Goal: Transaction & Acquisition: Purchase product/service

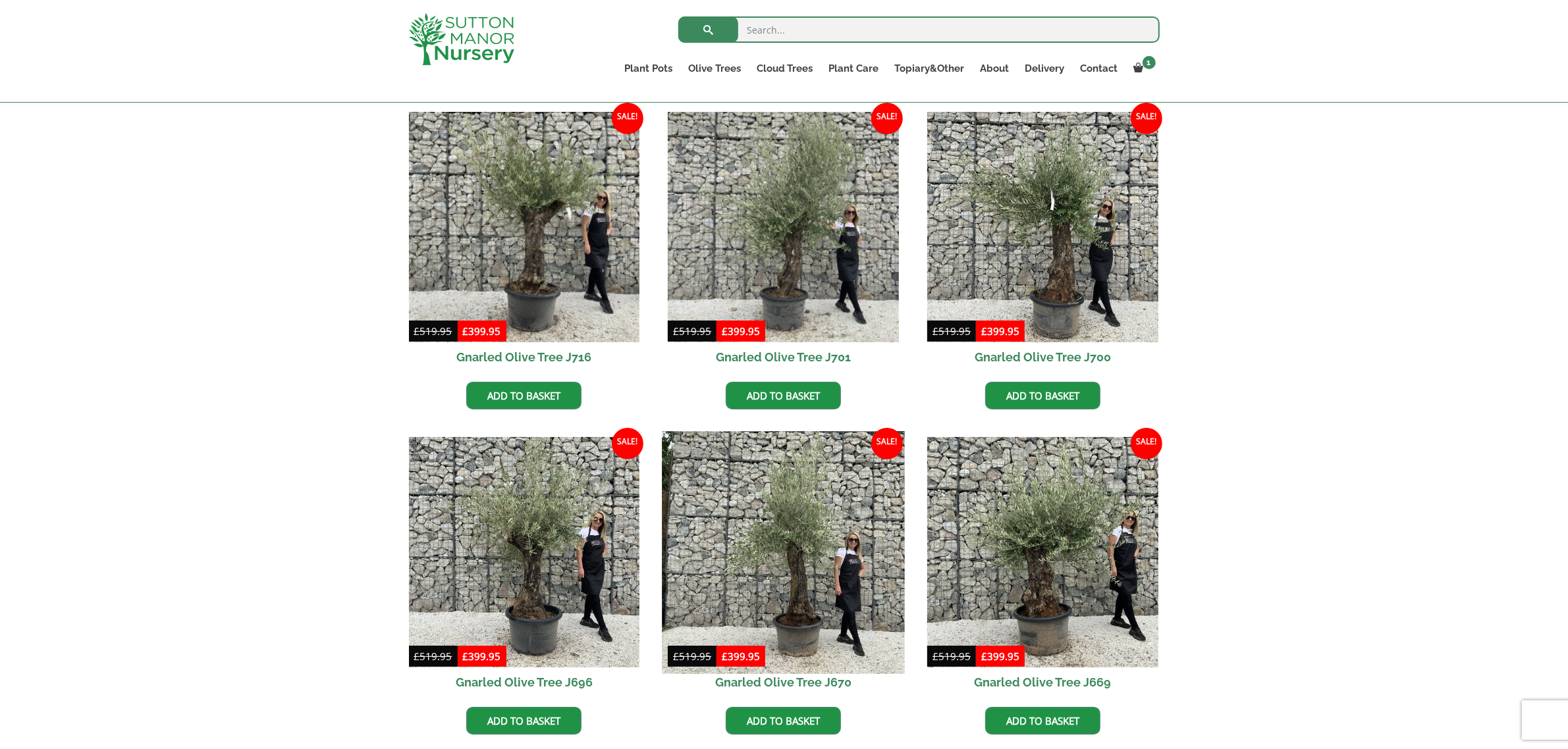
scroll to position [329, 0]
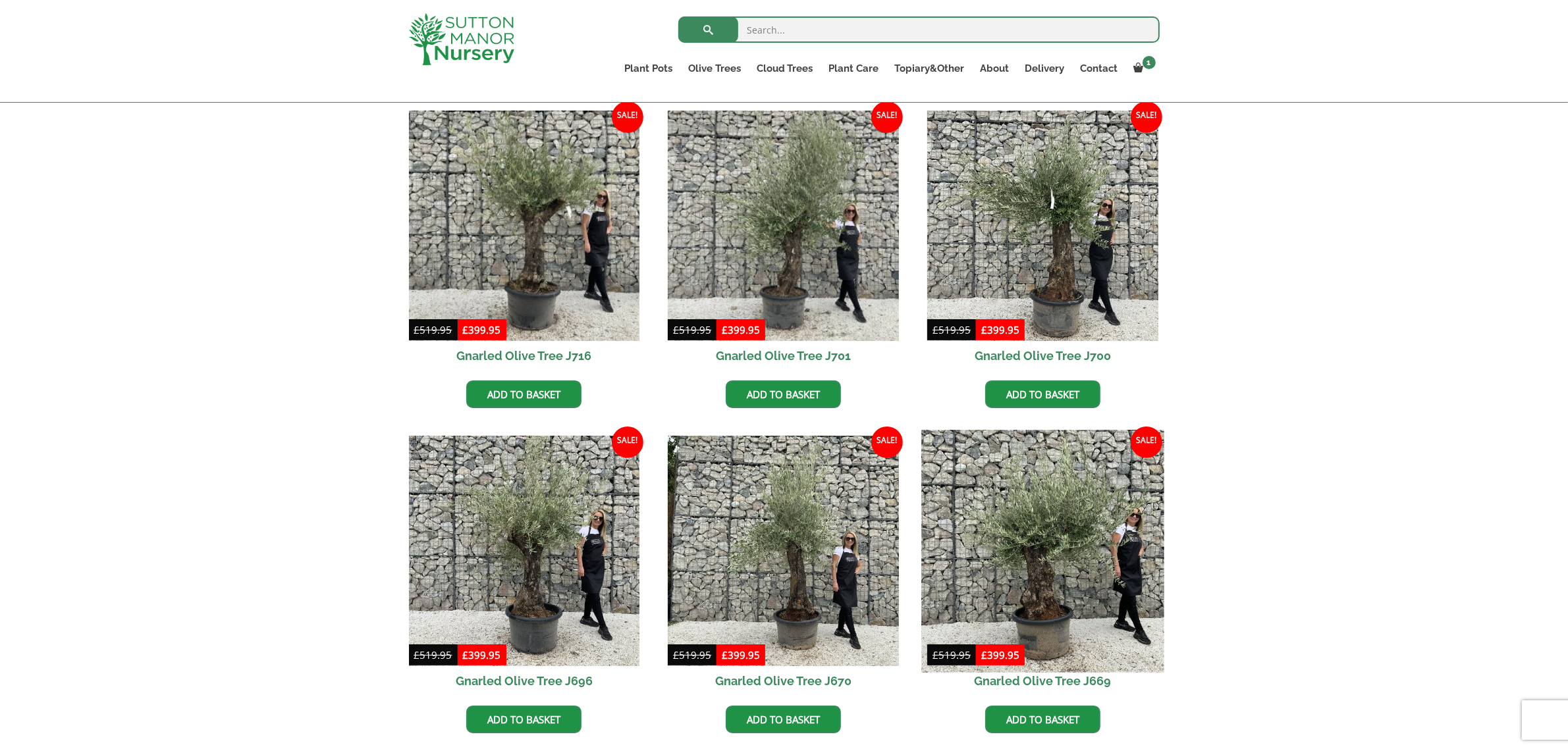
click at [1033, 566] on img at bounding box center [1042, 551] width 243 height 242
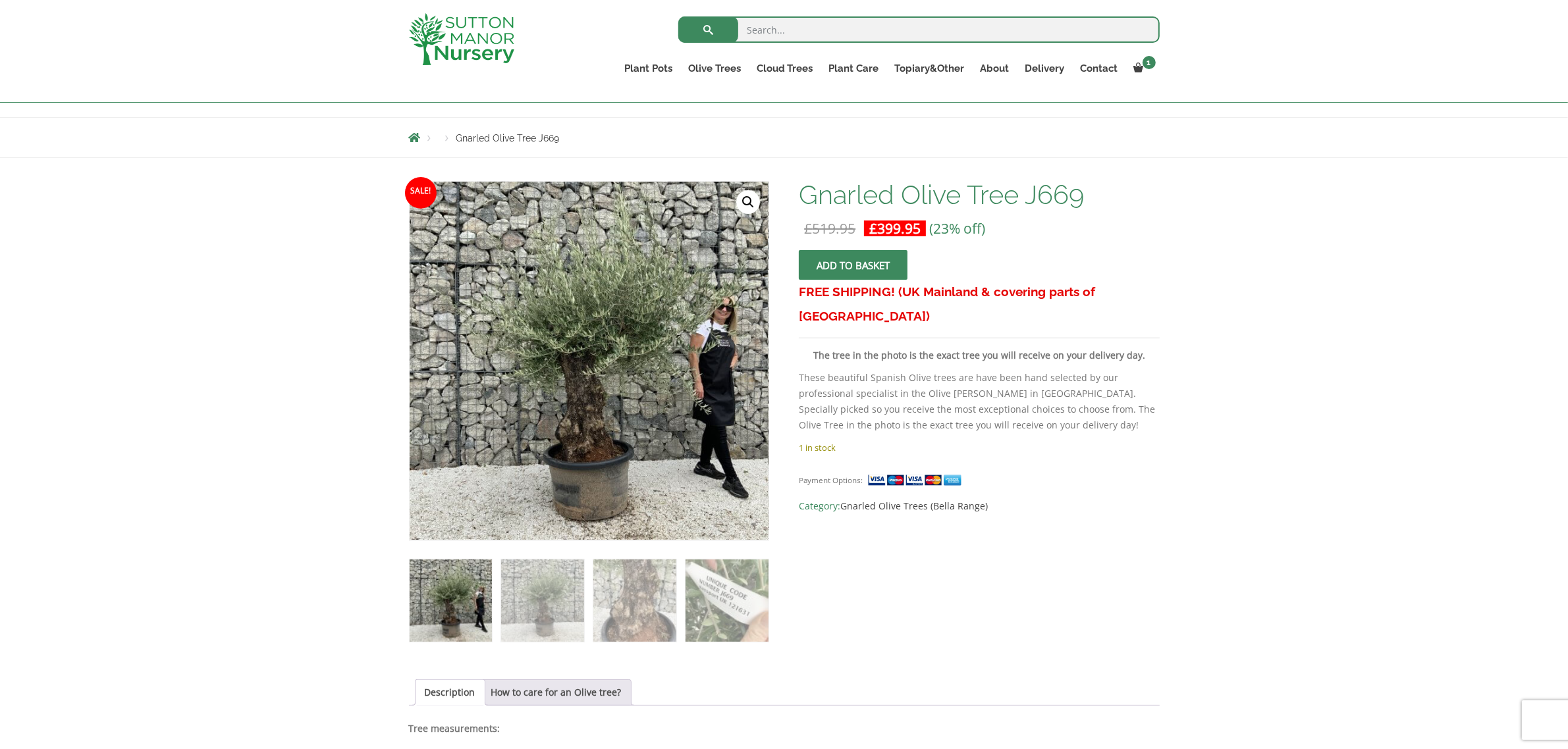
scroll to position [82, 0]
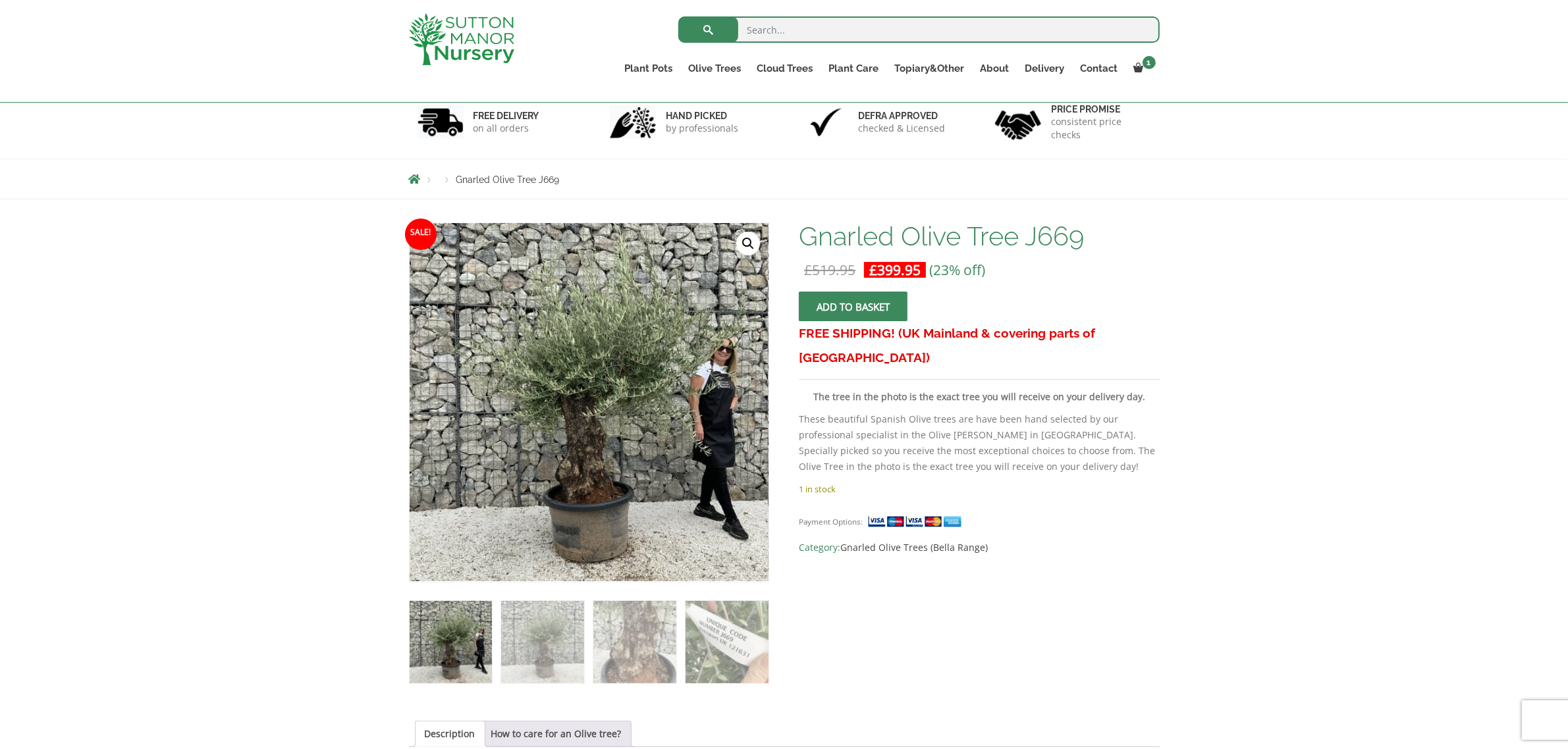
click at [854, 306] on span "submit" at bounding box center [854, 306] width 0 height 0
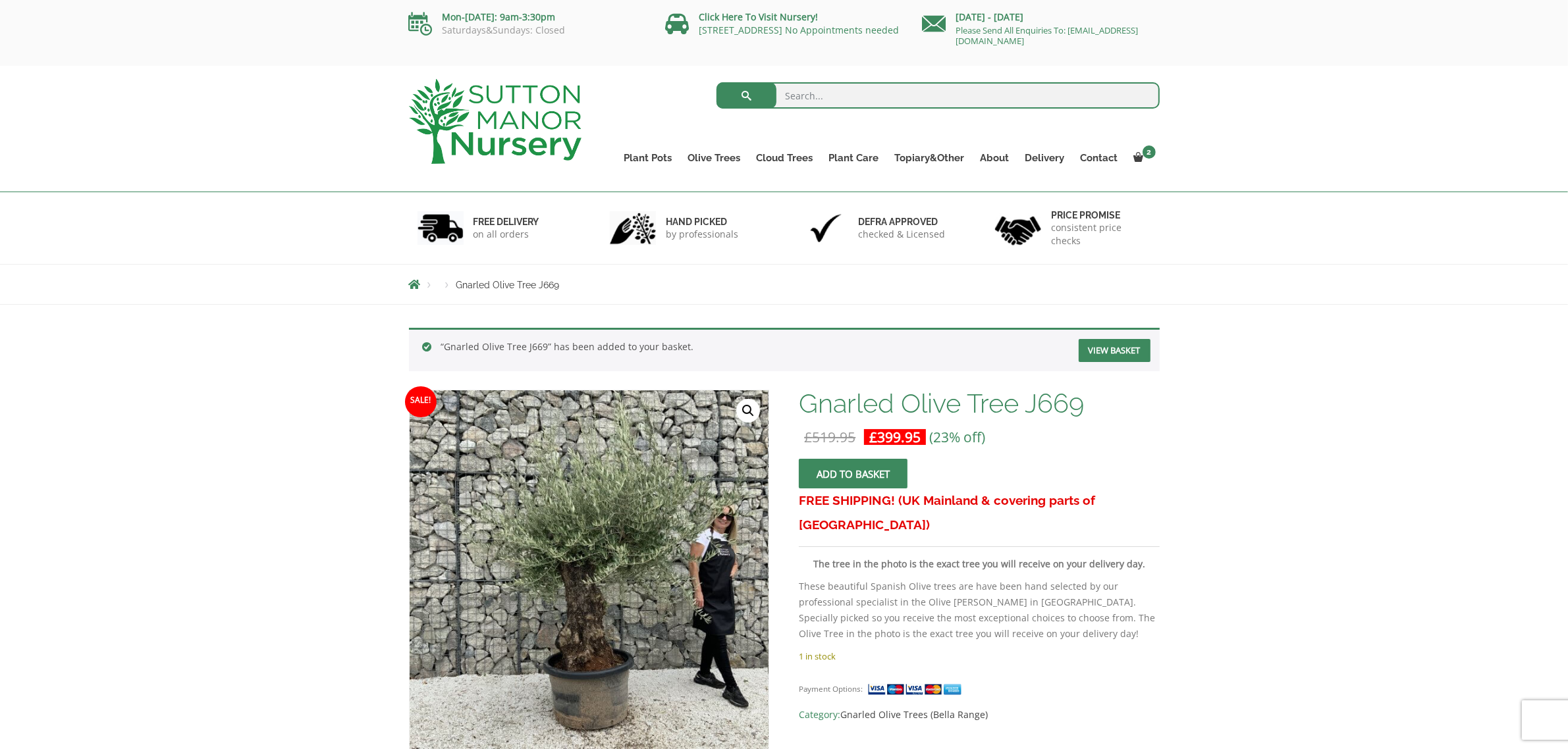
click at [1094, 352] on link "View basket" at bounding box center [1114, 350] width 72 height 23
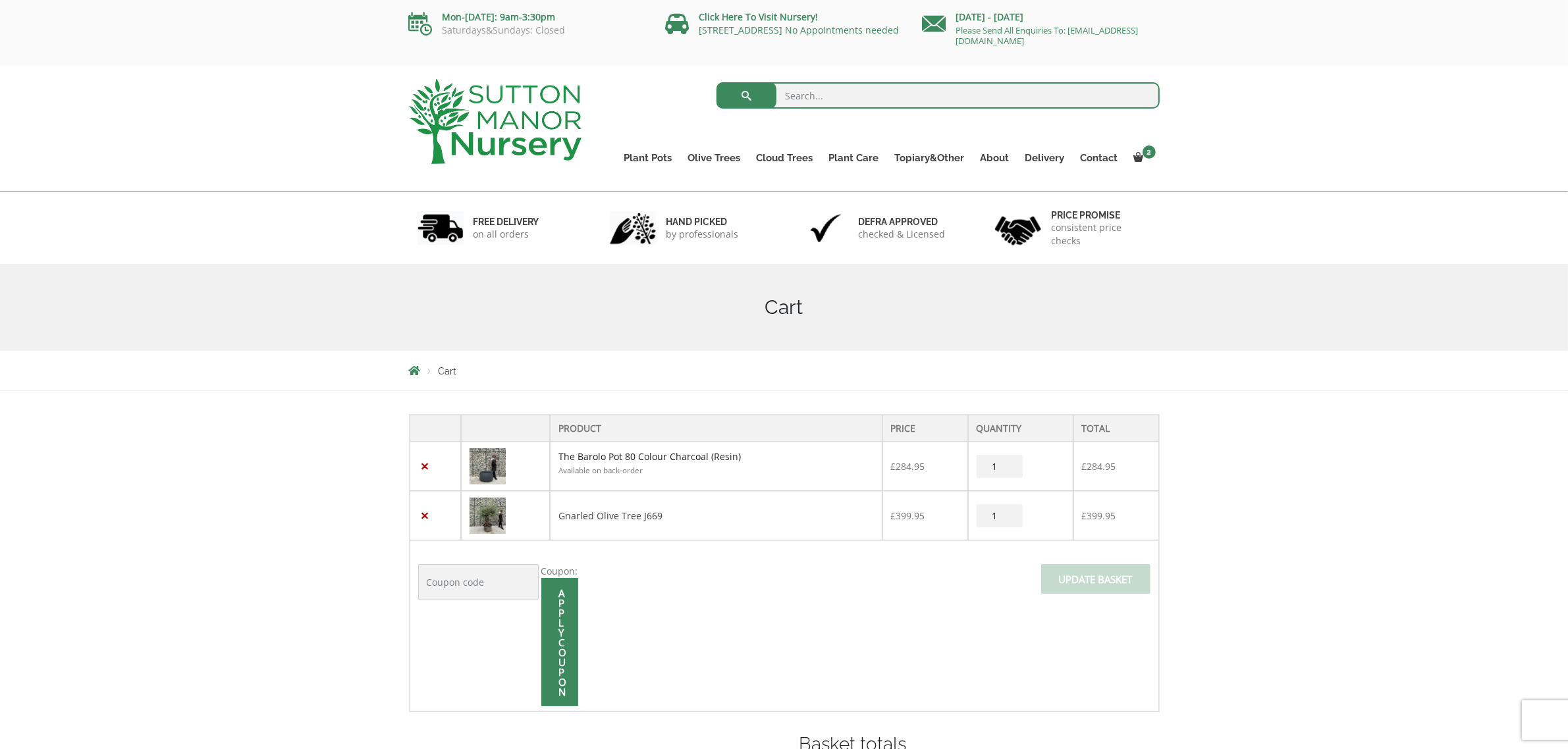
click at [580, 458] on link "The Barolo Pot 80 Colour Charcoal (Resin)" at bounding box center [649, 456] width 182 height 13
click at [423, 465] on link "×" at bounding box center [425, 467] width 14 height 14
